Goal: Check status: Check status

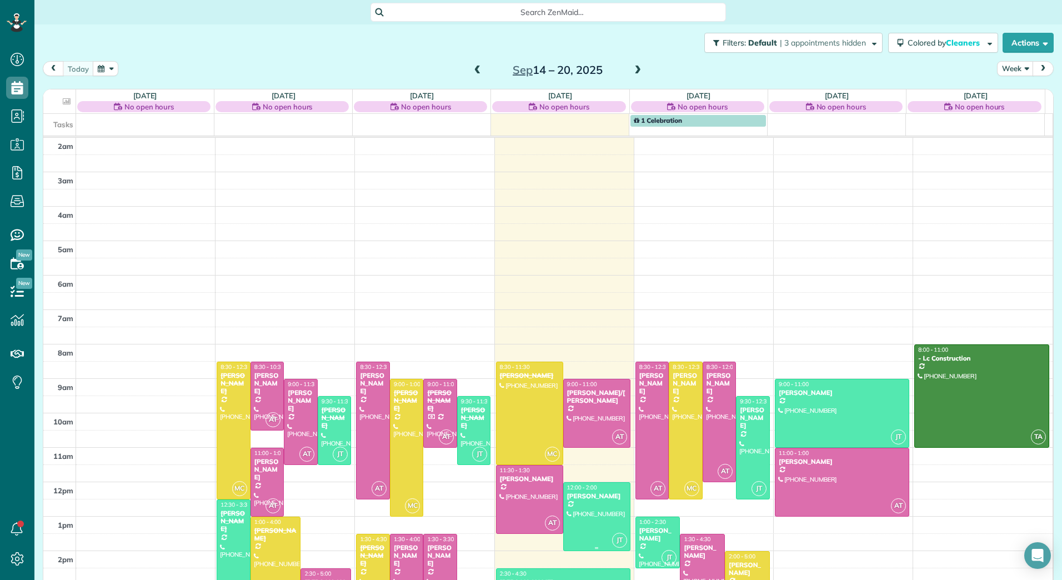
scroll to position [128, 0]
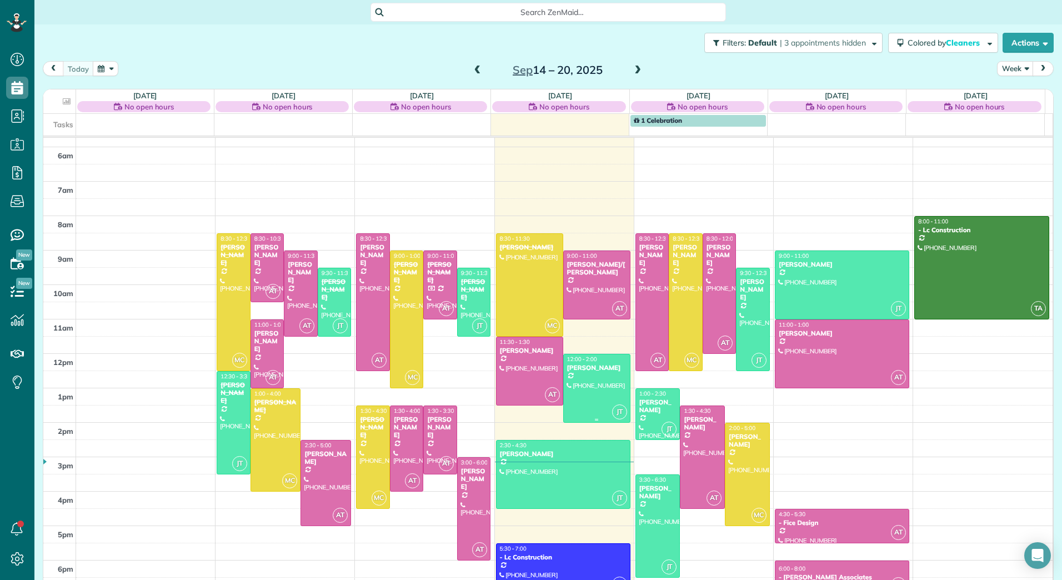
click at [583, 386] on div at bounding box center [597, 388] width 66 height 68
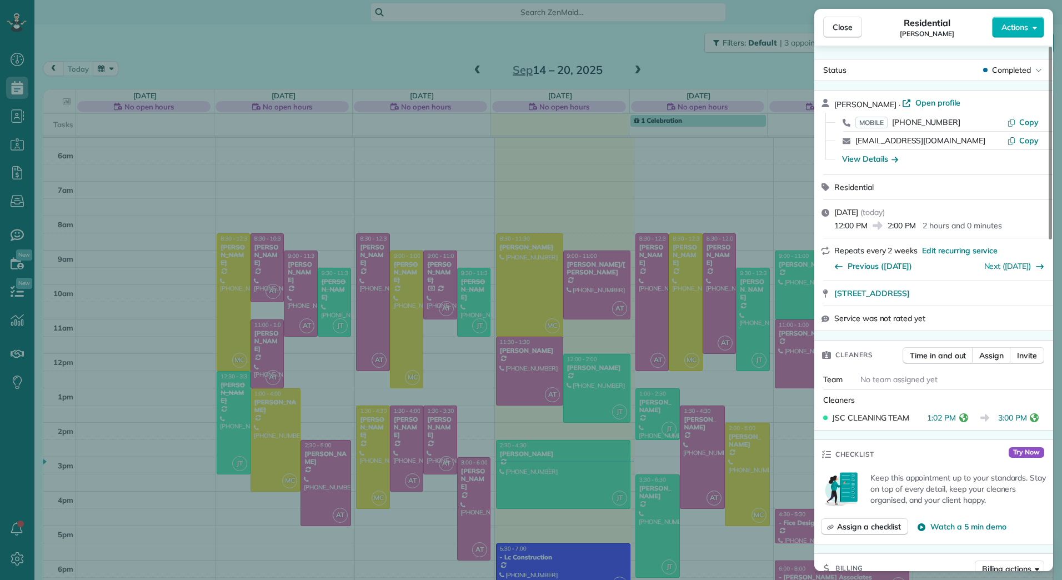
click at [564, 464] on div "Close Residential [PERSON_NAME] Actions Status Completed [PERSON_NAME] · Open p…" at bounding box center [531, 290] width 1062 height 580
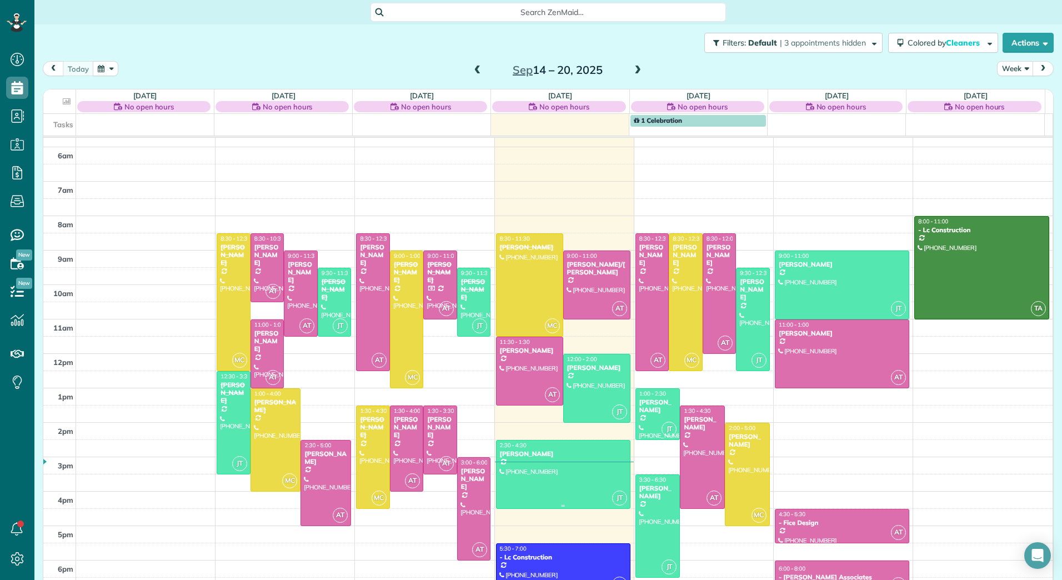
click at [564, 464] on div at bounding box center [562, 474] width 133 height 68
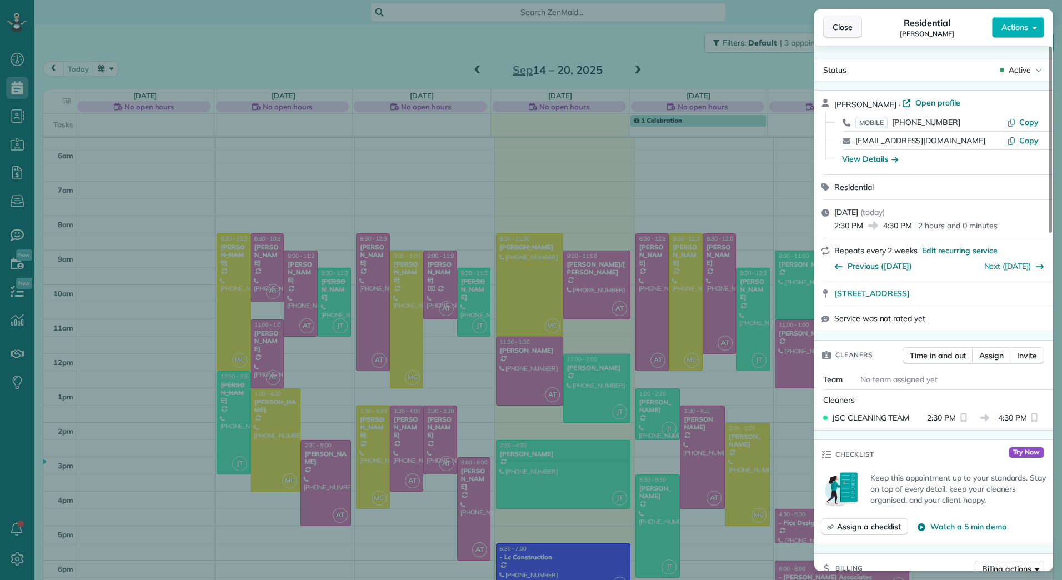
click at [839, 26] on span "Close" at bounding box center [842, 27] width 20 height 11
